Goal: Task Accomplishment & Management: Manage account settings

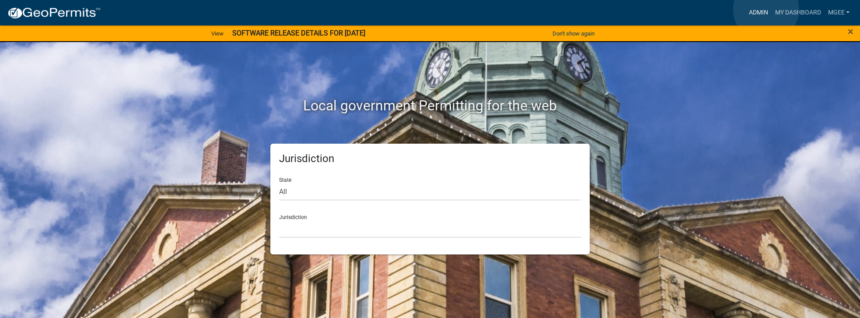
click at [766, 10] on link "Admin" at bounding box center [758, 12] width 26 height 17
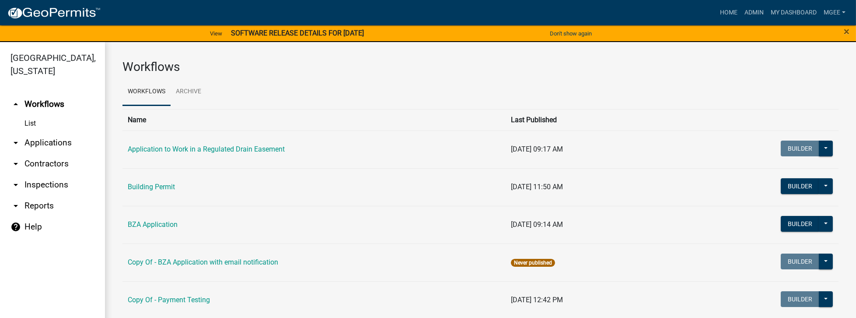
click at [55, 132] on link "arrow_drop_down Applications" at bounding box center [52, 142] width 105 height 21
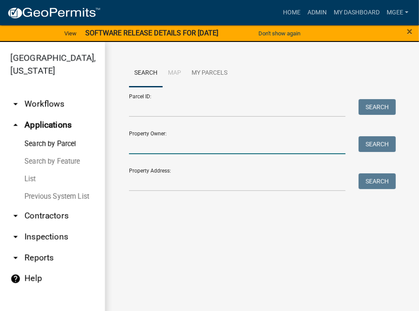
drag, startPoint x: 207, startPoint y: 142, endPoint x: 233, endPoint y: 140, distance: 25.4
click at [207, 142] on input "Property Owner:" at bounding box center [237, 145] width 217 height 18
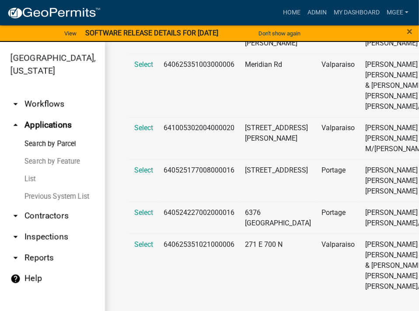
scroll to position [396, 0]
type input "[PERSON_NAME]"
click at [149, 241] on span "Select" at bounding box center [143, 245] width 19 height 8
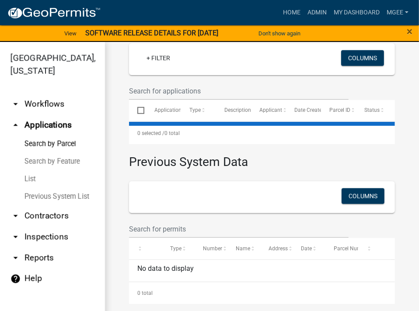
scroll to position [58, 0]
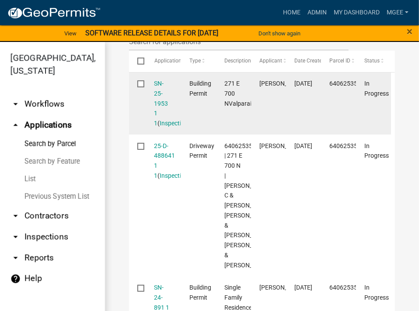
scroll to position [333, 0]
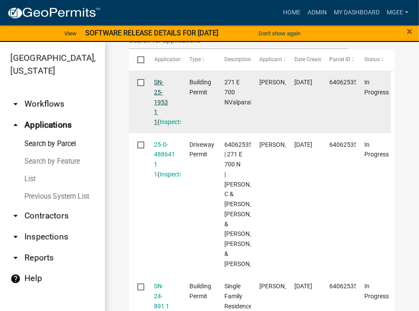
click at [159, 126] on link "SN-25-1953 1 1" at bounding box center [161, 102] width 14 height 47
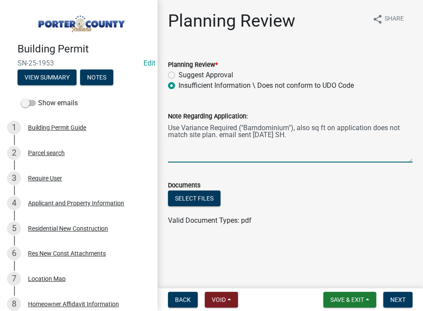
click at [332, 146] on textarea "Use Variance Required ("Barndominium"), also sq ft on application does not matc…" at bounding box center [290, 142] width 245 height 41
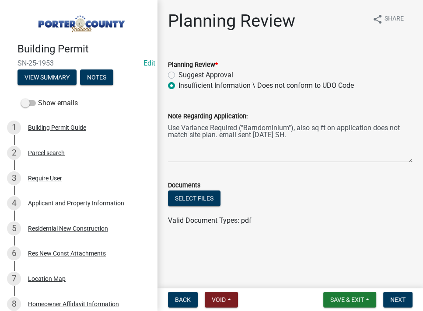
click at [289, 209] on ul at bounding box center [290, 212] width 245 height 7
click at [345, 299] on span "Save & Exit" at bounding box center [347, 300] width 34 height 7
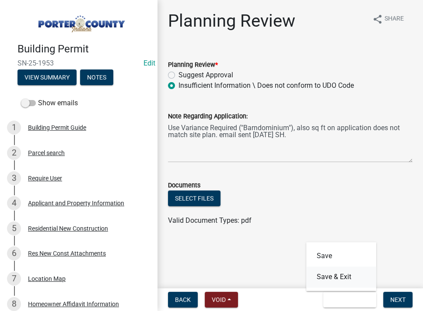
drag, startPoint x: 341, startPoint y: 280, endPoint x: 344, endPoint y: 220, distance: 59.6
click at [341, 279] on button "Save & Exit" at bounding box center [341, 277] width 70 height 21
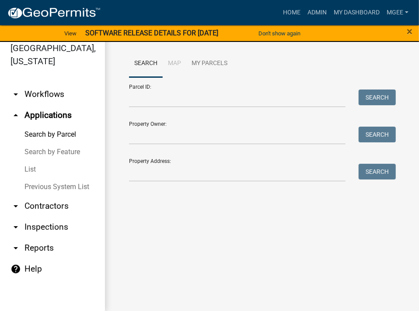
scroll to position [10, 0]
